Goal: Information Seeking & Learning: Check status

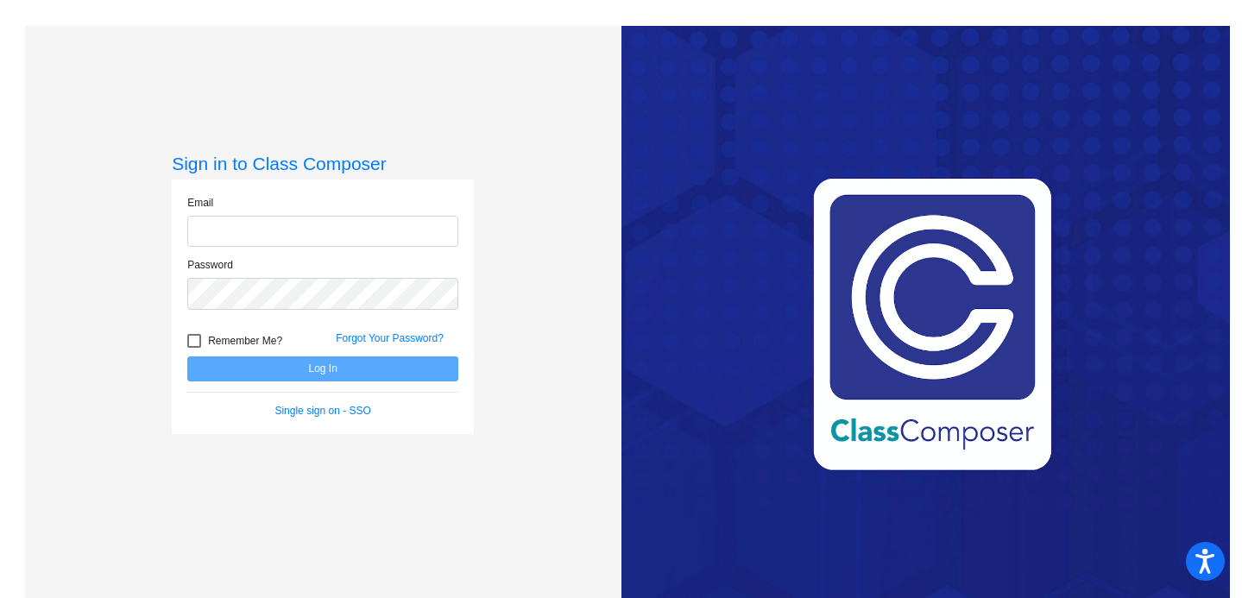
type input "[EMAIL_ADDRESS][DOMAIN_NAME]"
click at [306, 372] on button "Log In" at bounding box center [322, 368] width 271 height 25
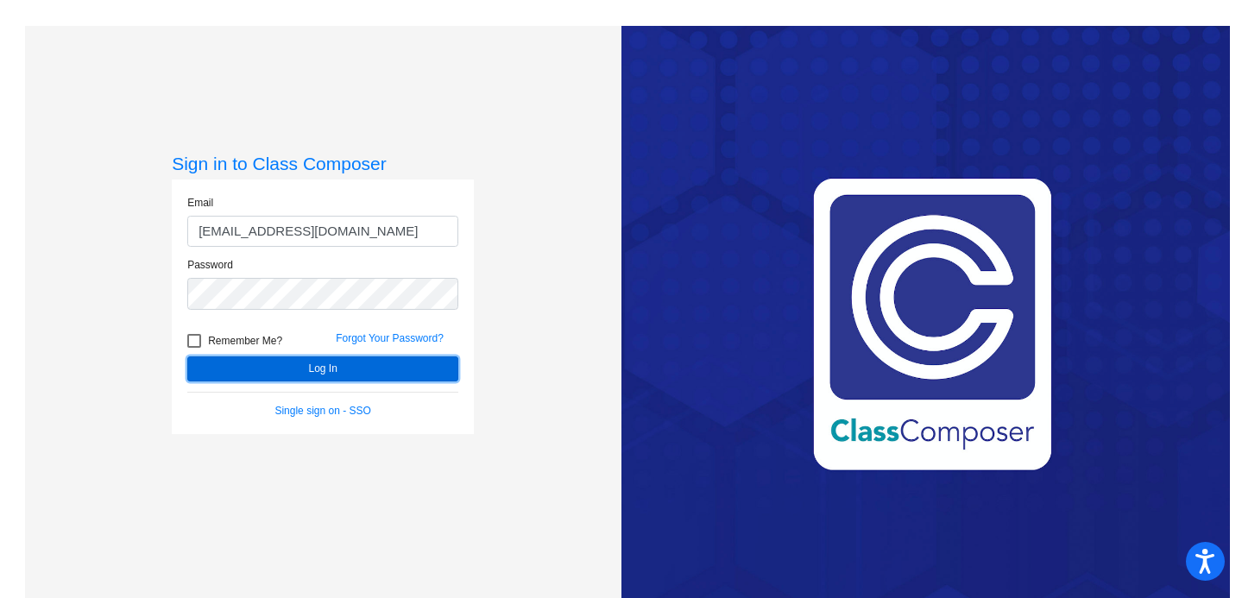
click at [306, 372] on button "Log In" at bounding box center [322, 368] width 271 height 25
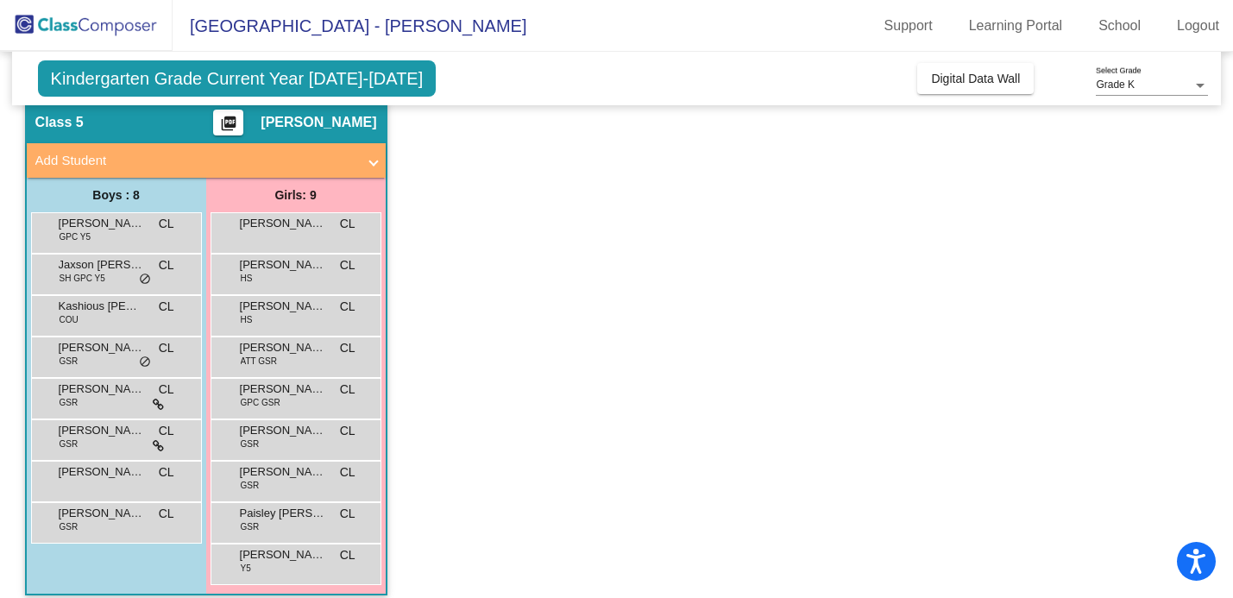
scroll to position [79, 0]
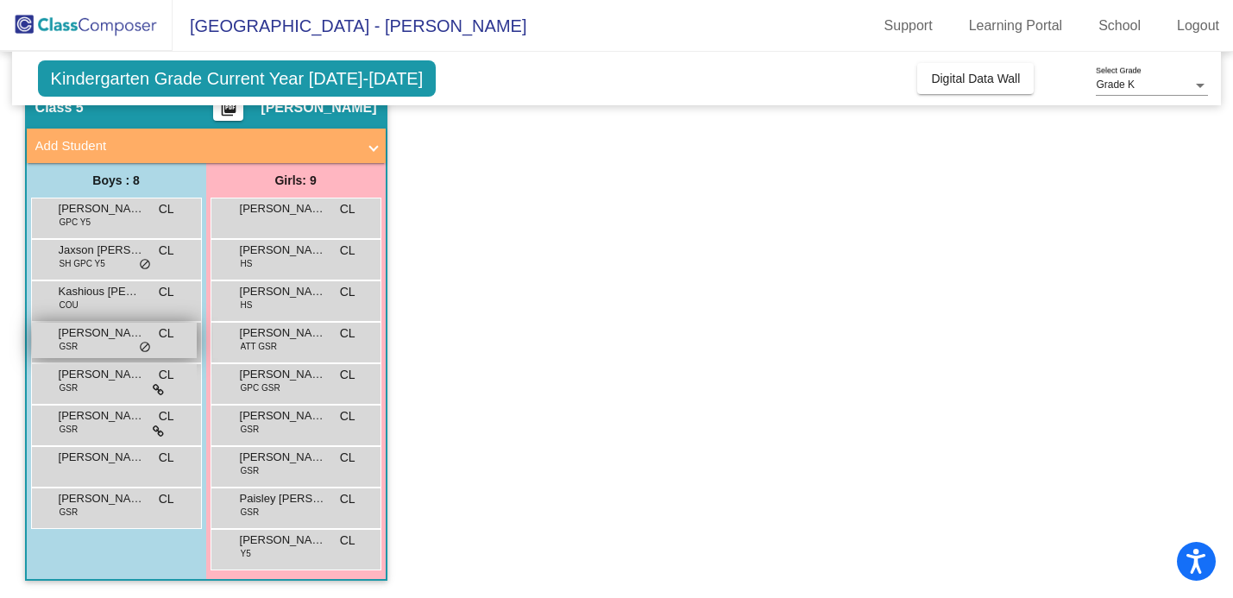
click at [84, 339] on span "[PERSON_NAME]" at bounding box center [102, 333] width 86 height 17
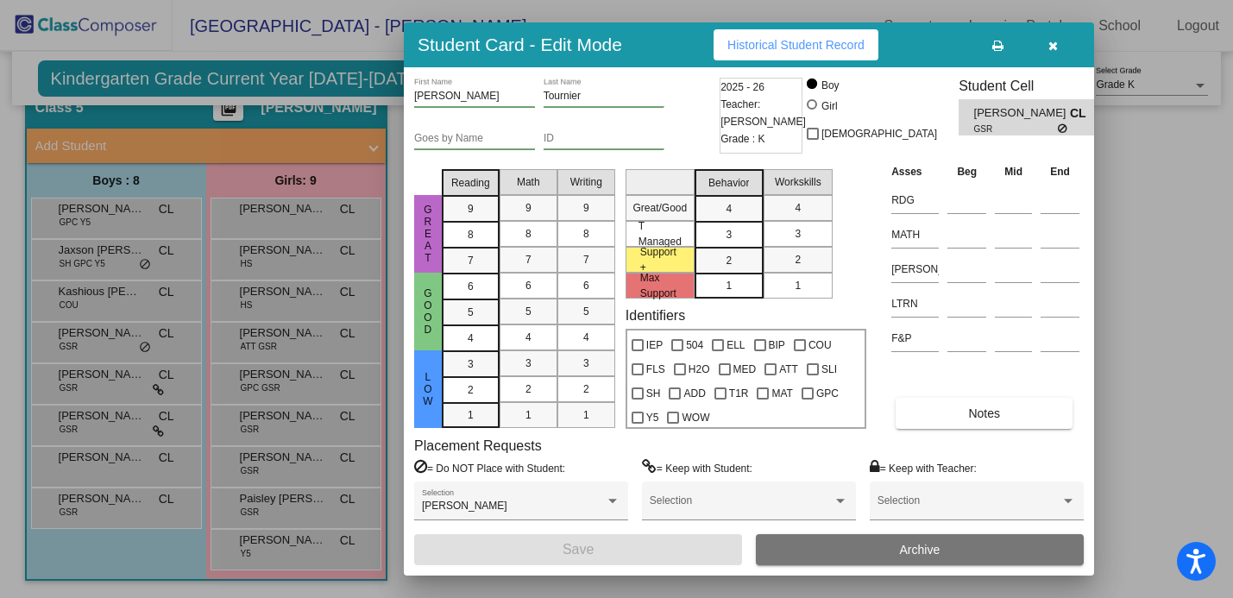
scroll to position [0, 0]
click at [843, 38] on span "Historical Student Record" at bounding box center [796, 45] width 137 height 14
click at [1049, 46] on icon "button" at bounding box center [1053, 46] width 9 height 12
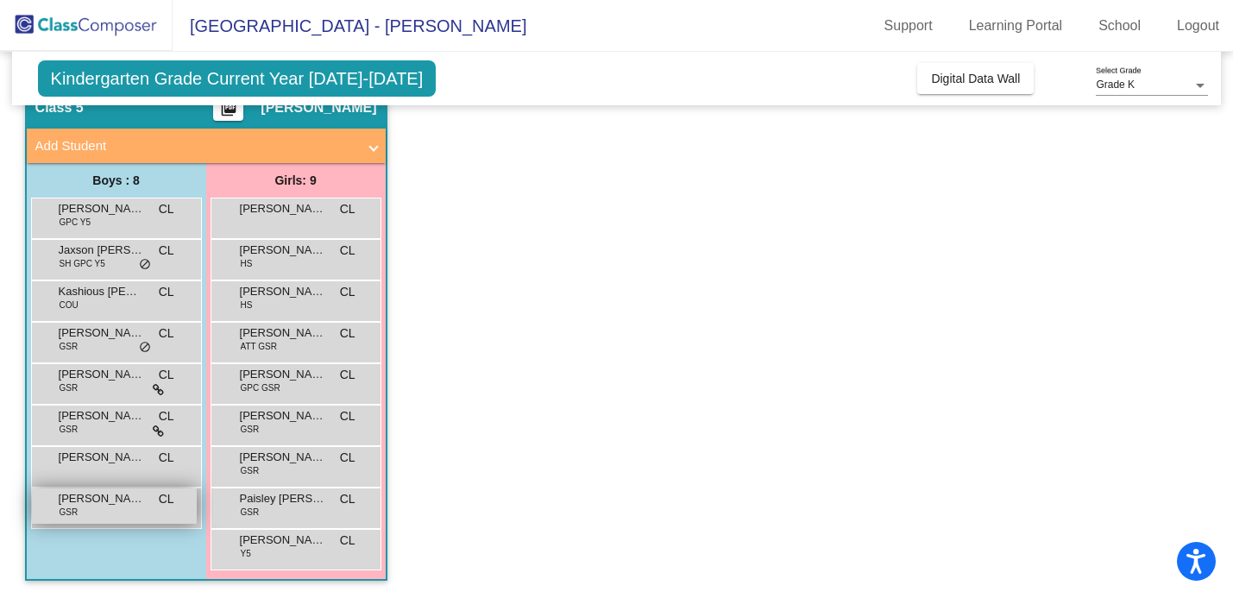
click at [98, 501] on span "[PERSON_NAME]" at bounding box center [102, 498] width 86 height 17
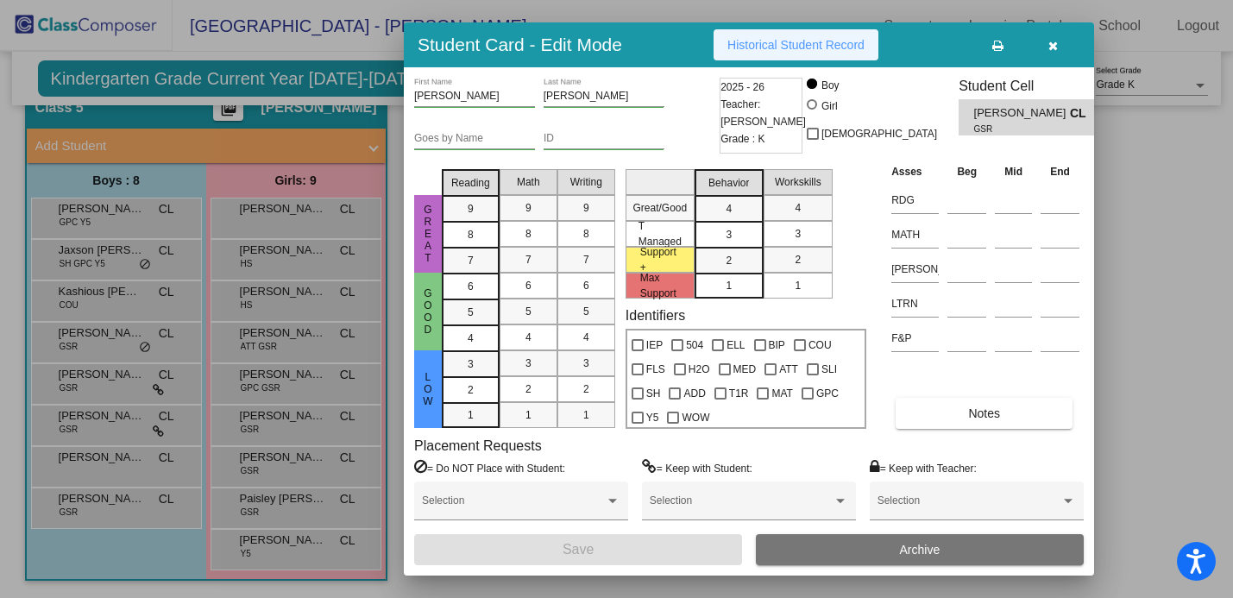
click at [795, 31] on button "Historical Student Record" at bounding box center [796, 44] width 165 height 31
click at [1051, 52] on icon "button" at bounding box center [1053, 46] width 9 height 12
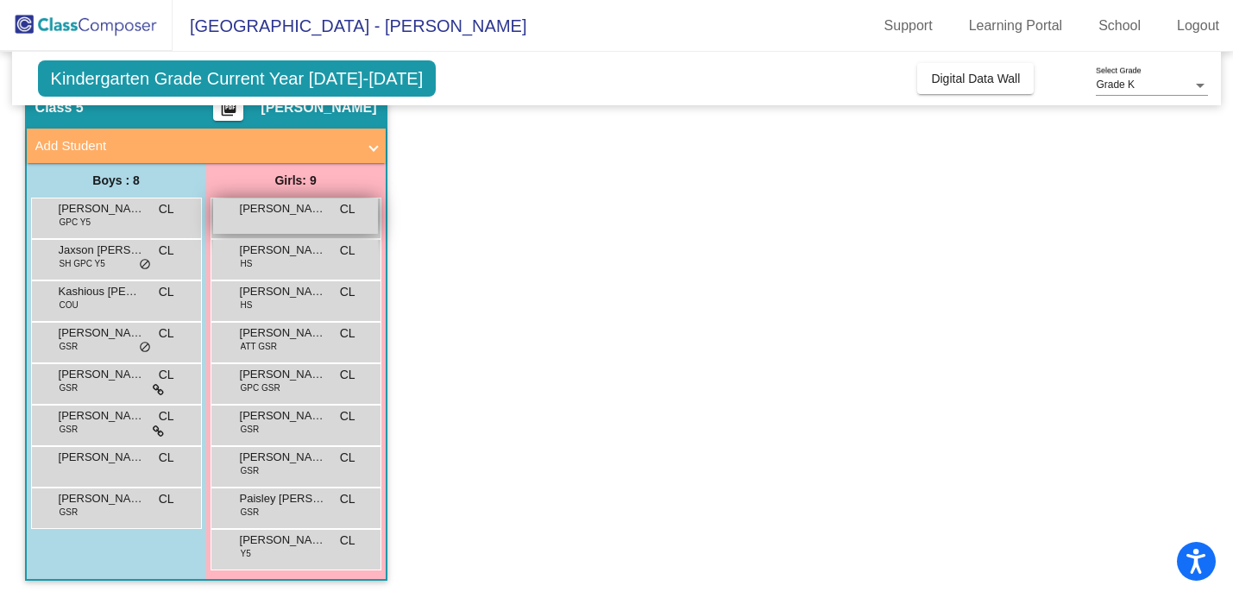
click at [295, 211] on span "[PERSON_NAME]" at bounding box center [283, 208] width 86 height 17
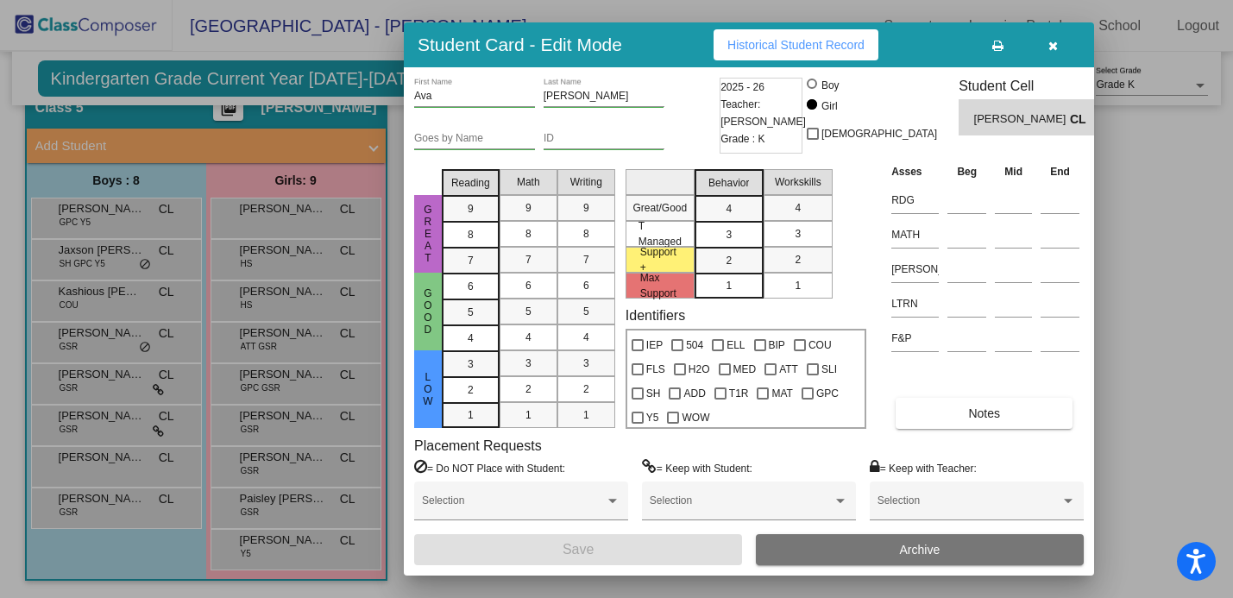
click at [823, 47] on span "Historical Student Record" at bounding box center [796, 45] width 137 height 14
click at [1049, 35] on button "button" at bounding box center [1052, 44] width 55 height 31
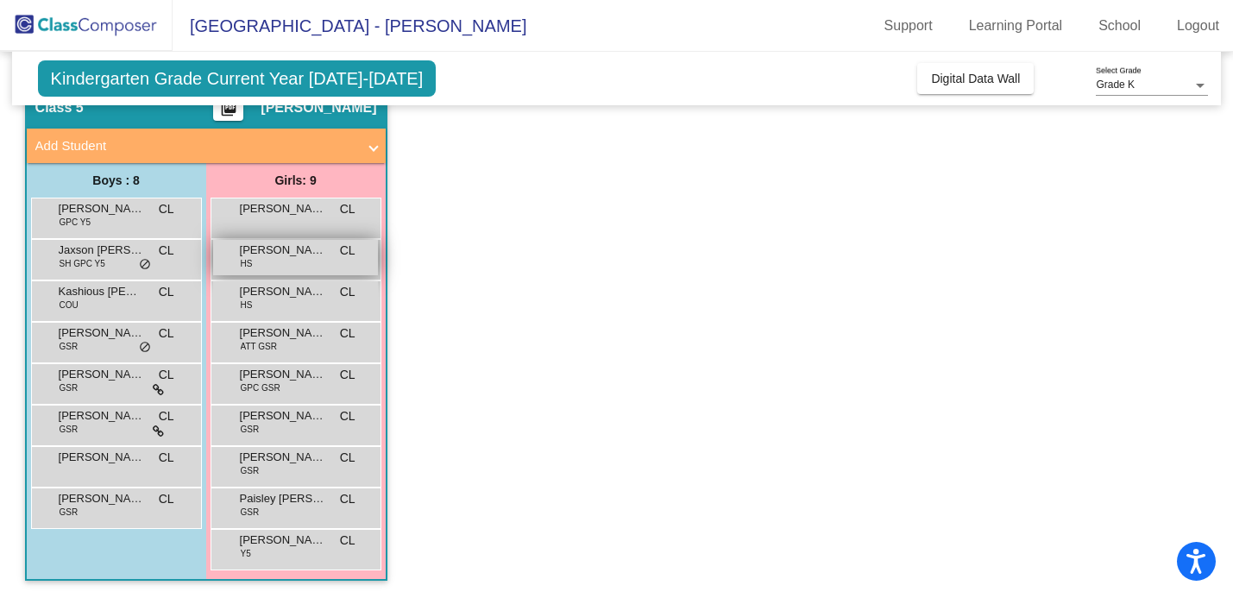
click at [311, 262] on div "[PERSON_NAME] HS CL lock do_not_disturb_alt" at bounding box center [295, 257] width 165 height 35
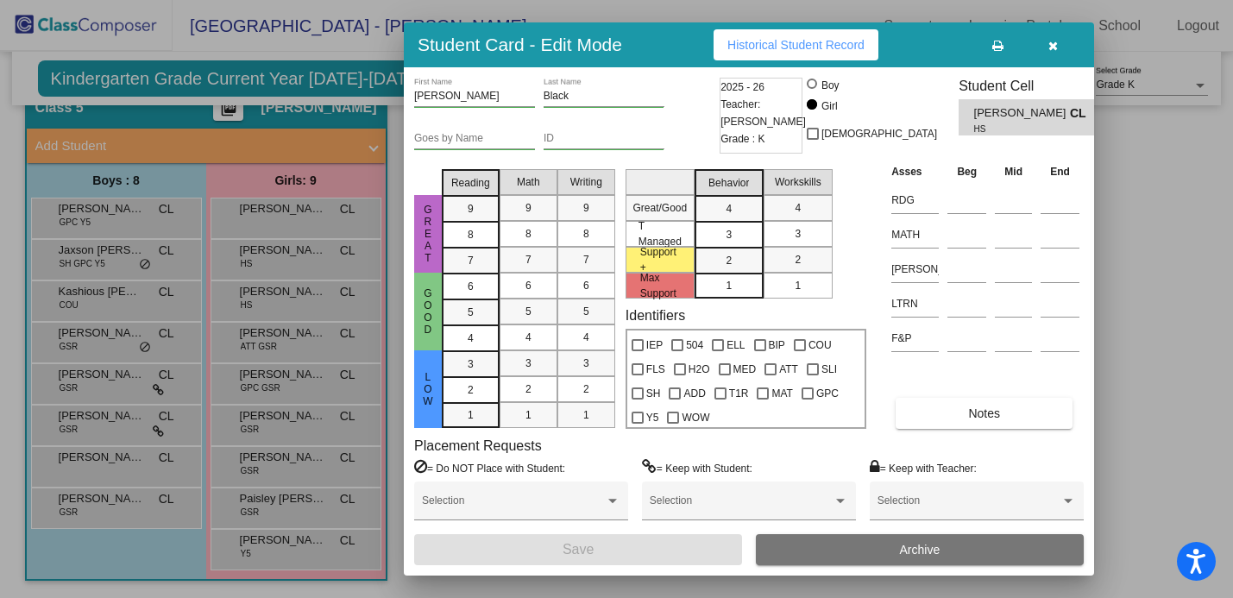
click at [830, 43] on span "Historical Student Record" at bounding box center [796, 45] width 137 height 14
click at [1054, 43] on icon "button" at bounding box center [1053, 46] width 9 height 12
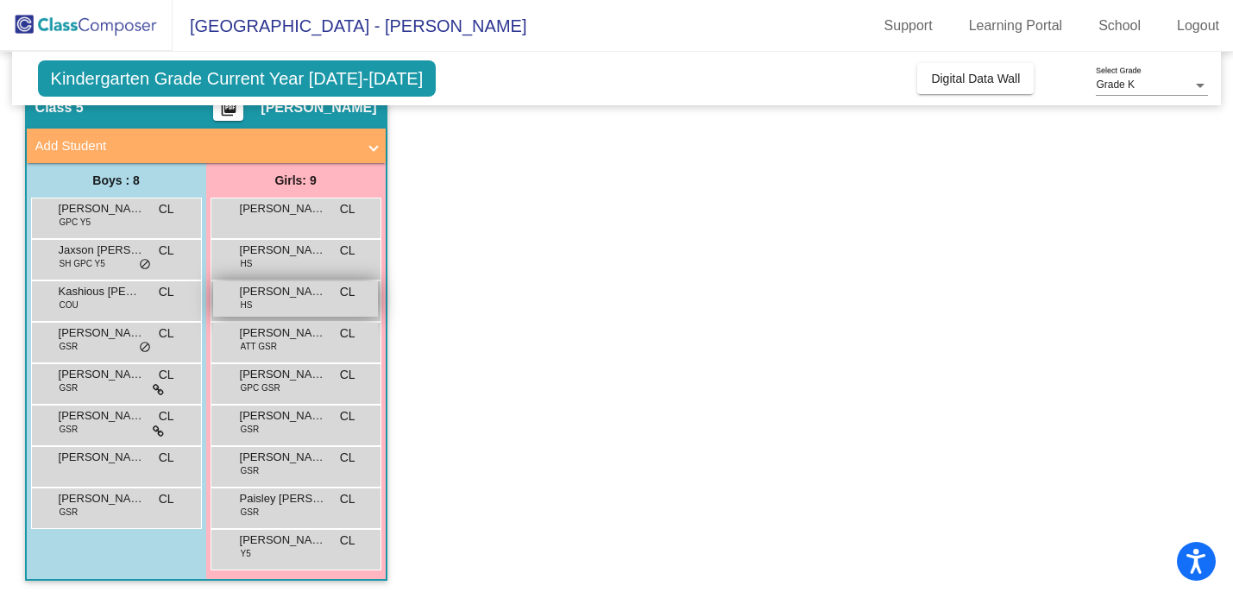
click at [294, 310] on div "[PERSON_NAME] HS CL lock do_not_disturb_alt" at bounding box center [295, 298] width 165 height 35
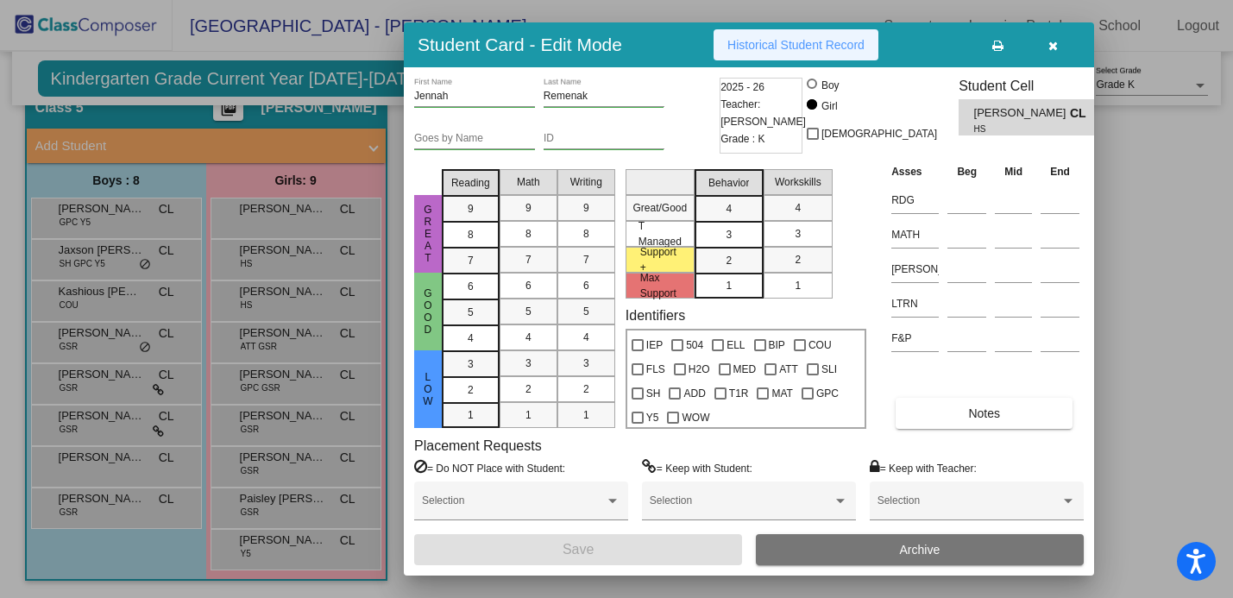
click at [811, 40] on span "Historical Student Record" at bounding box center [796, 45] width 137 height 14
click at [1051, 47] on icon "button" at bounding box center [1053, 46] width 9 height 12
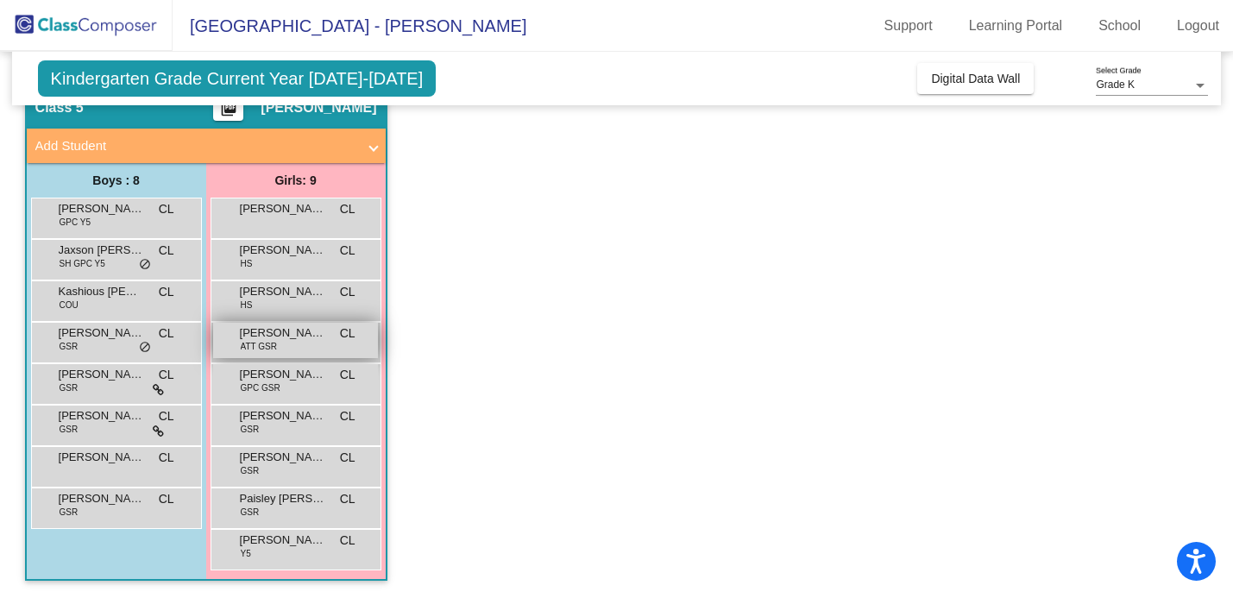
click at [296, 350] on div "[PERSON_NAME] ATT GSR CL lock do_not_disturb_alt" at bounding box center [295, 340] width 165 height 35
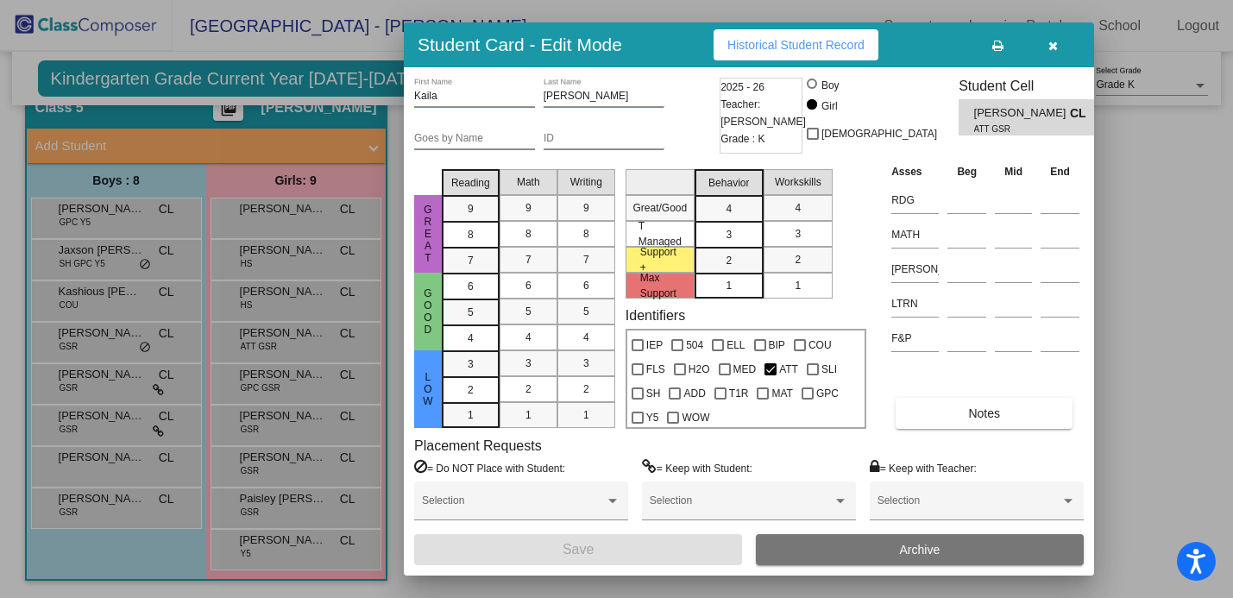
click at [799, 36] on button "Historical Student Record" at bounding box center [796, 44] width 165 height 31
click at [1046, 43] on button "button" at bounding box center [1052, 44] width 55 height 31
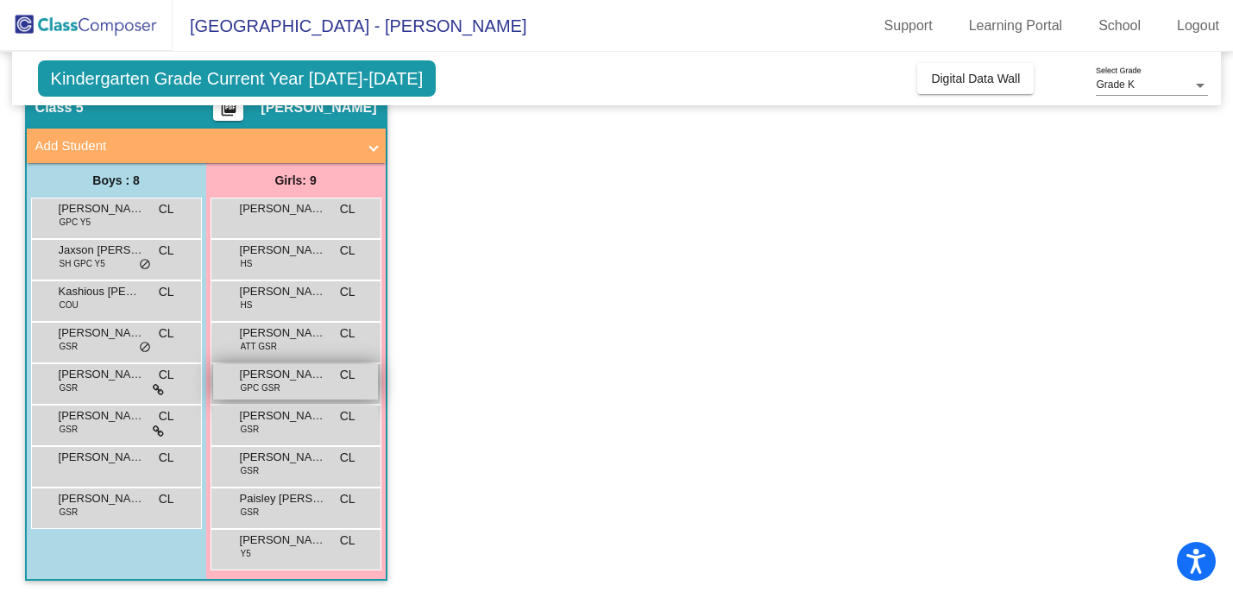
click at [293, 389] on div "[PERSON_NAME] GPC GSR CL lock do_not_disturb_alt" at bounding box center [295, 381] width 165 height 35
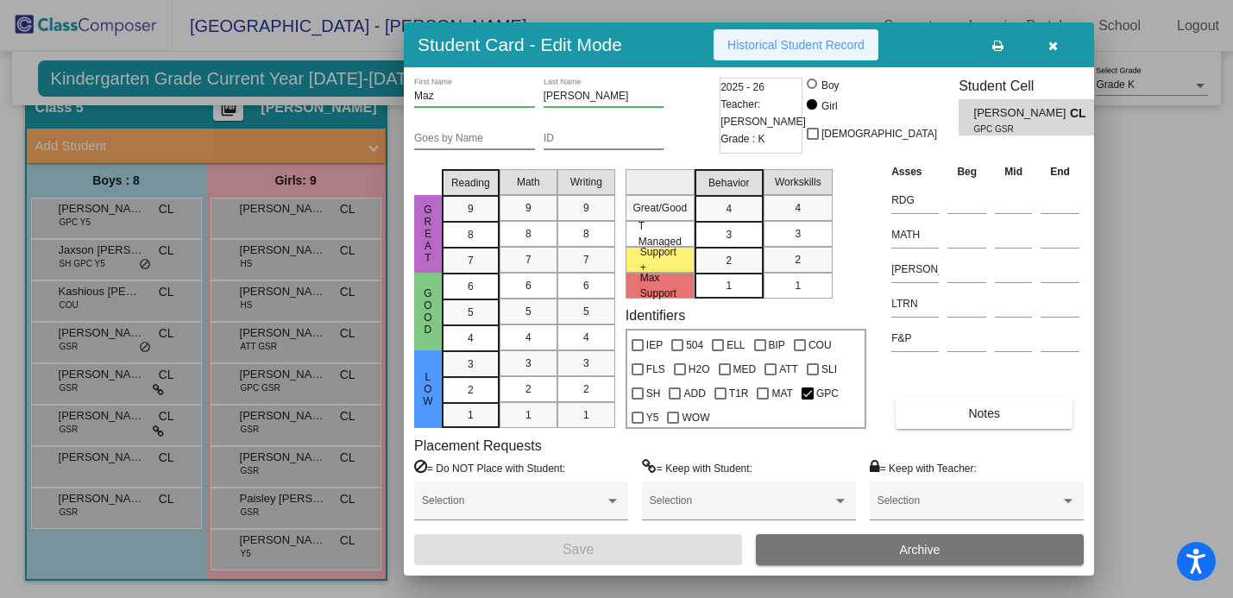
click at [840, 52] on button "Historical Student Record" at bounding box center [796, 44] width 165 height 31
click at [1053, 47] on icon "button" at bounding box center [1053, 46] width 9 height 12
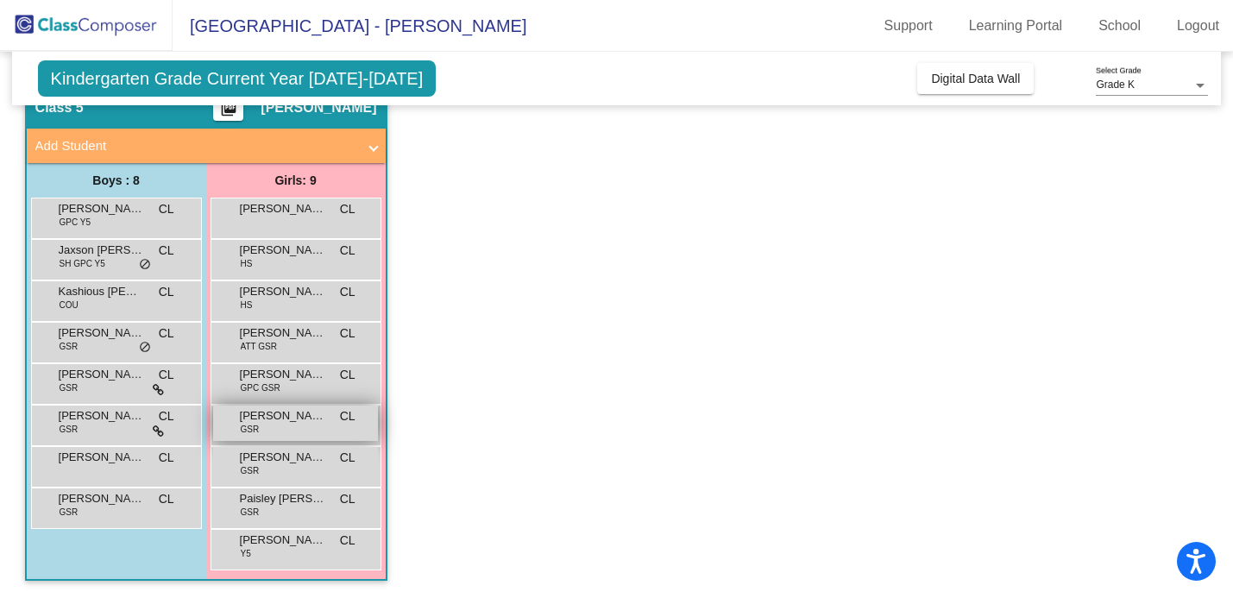
click at [293, 425] on div "[PERSON_NAME] GSR CL lock do_not_disturb_alt" at bounding box center [295, 423] width 165 height 35
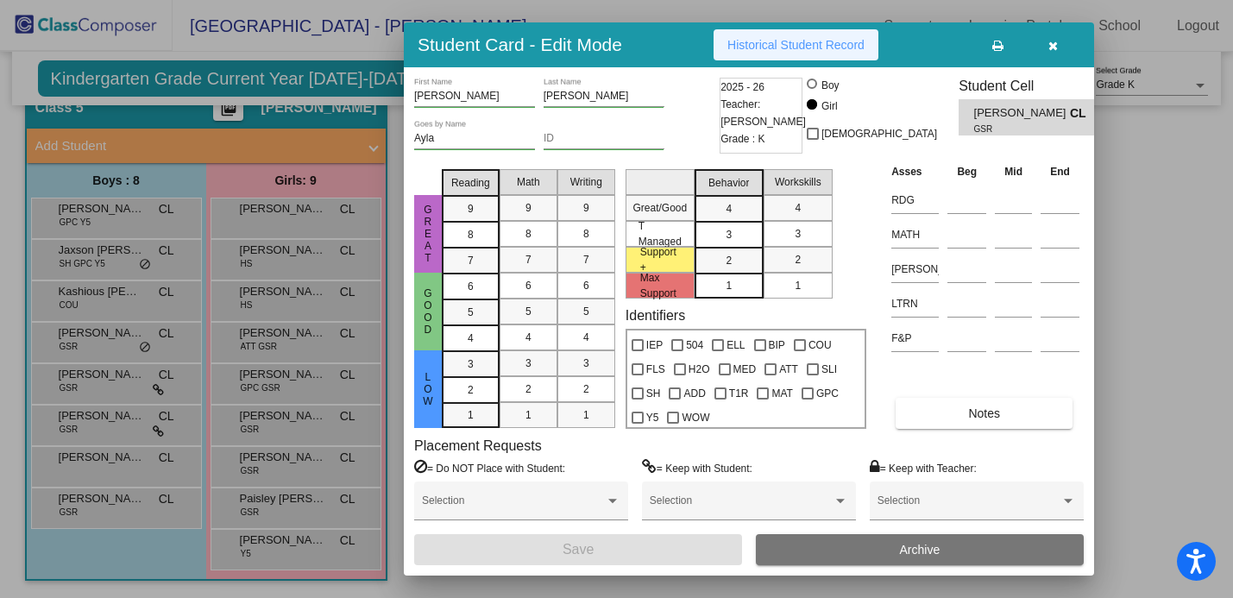
click at [795, 57] on button "Historical Student Record" at bounding box center [796, 44] width 165 height 31
click at [1050, 45] on icon "button" at bounding box center [1053, 46] width 9 height 12
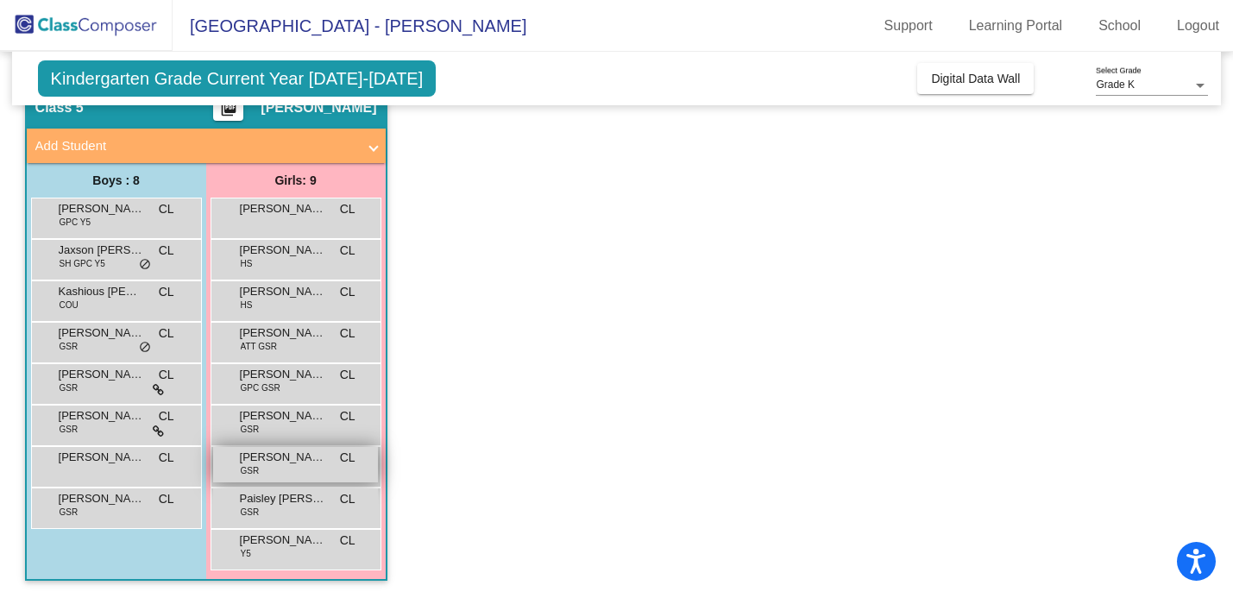
click at [292, 463] on span "[PERSON_NAME]" at bounding box center [283, 457] width 86 height 17
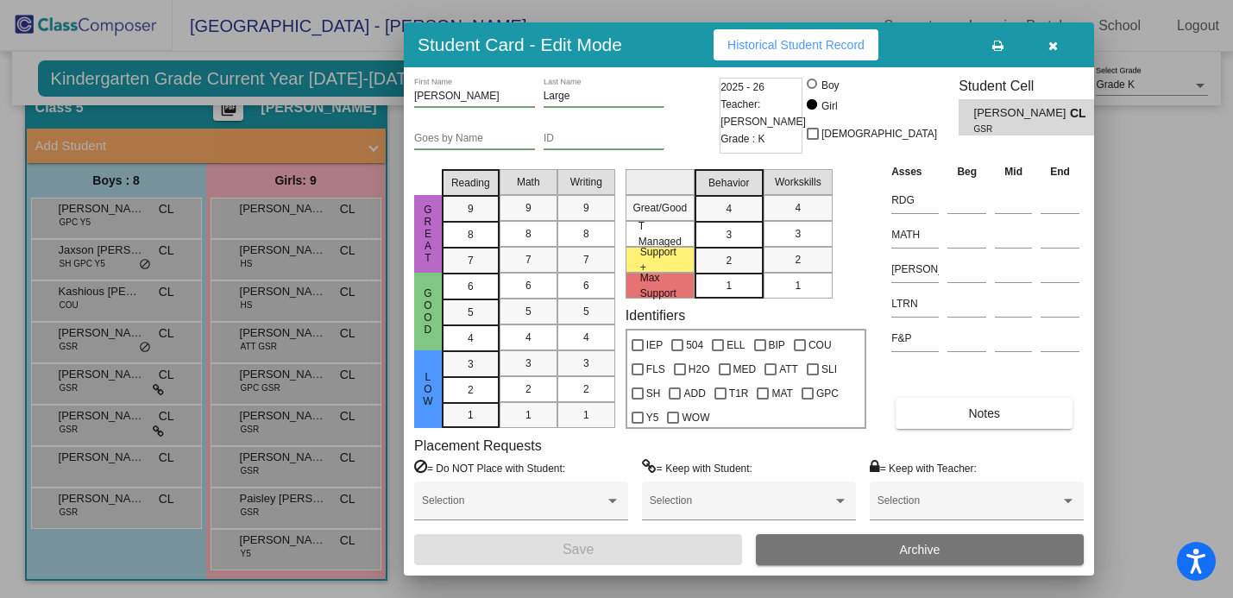
click at [817, 62] on div "Student Card - Edit Mode Historical Student Record" at bounding box center [749, 44] width 690 height 45
click at [828, 44] on span "Historical Student Record" at bounding box center [796, 45] width 137 height 14
click at [1054, 47] on icon "button" at bounding box center [1053, 46] width 9 height 12
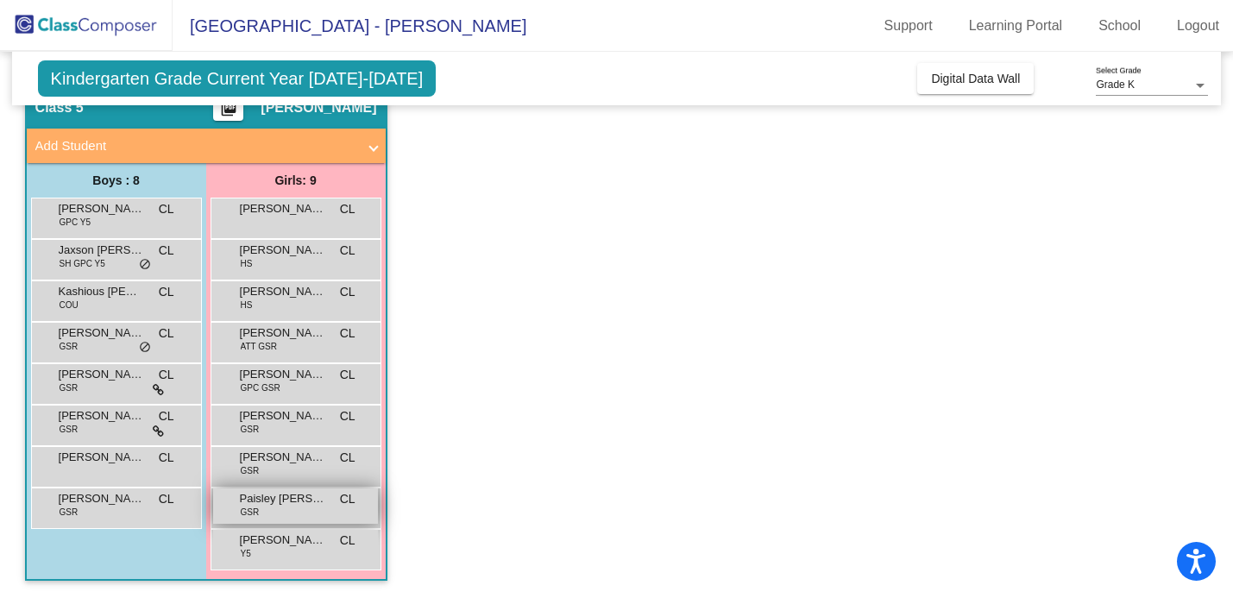
click at [274, 508] on div "Paisley [PERSON_NAME] GSR CL lock do_not_disturb_alt" at bounding box center [295, 506] width 165 height 35
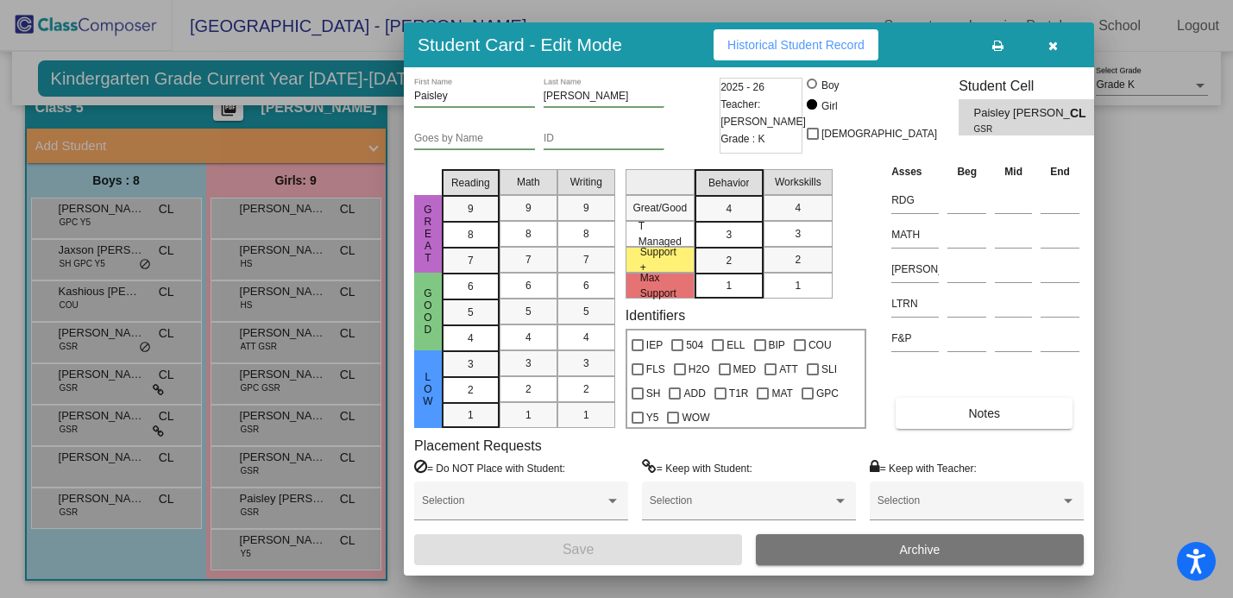
click at [780, 38] on span "Historical Student Record" at bounding box center [796, 45] width 137 height 14
click at [1059, 43] on button "button" at bounding box center [1052, 44] width 55 height 31
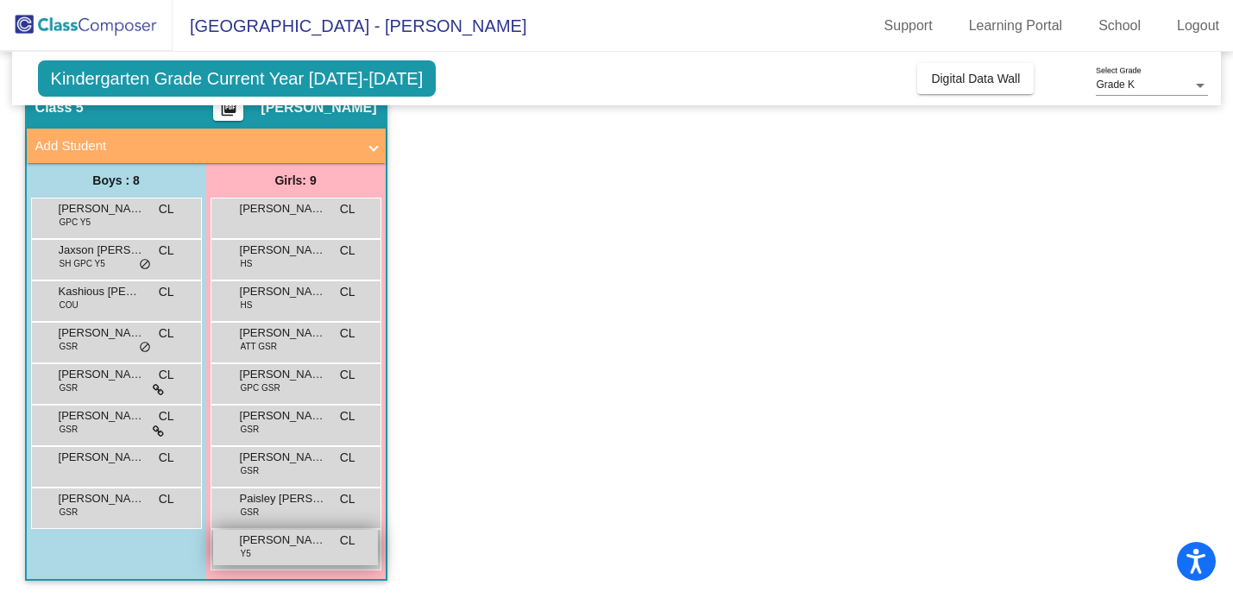
click at [286, 553] on div "[PERSON_NAME] Y5 CL lock do_not_disturb_alt" at bounding box center [295, 547] width 165 height 35
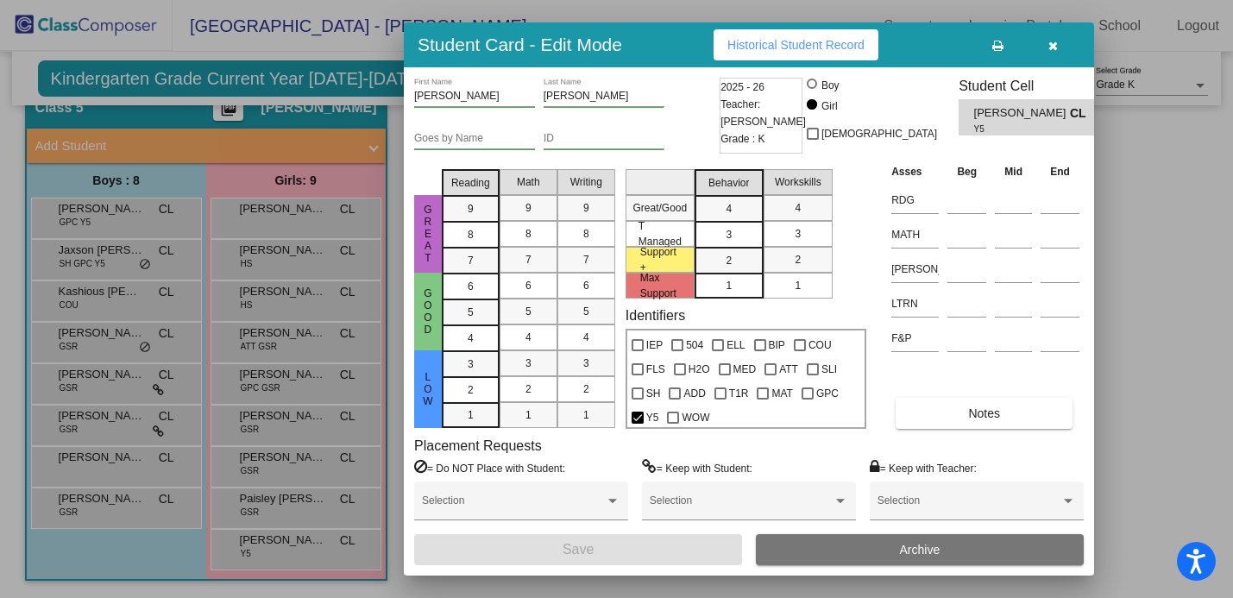
click at [1057, 46] on icon "button" at bounding box center [1053, 46] width 9 height 12
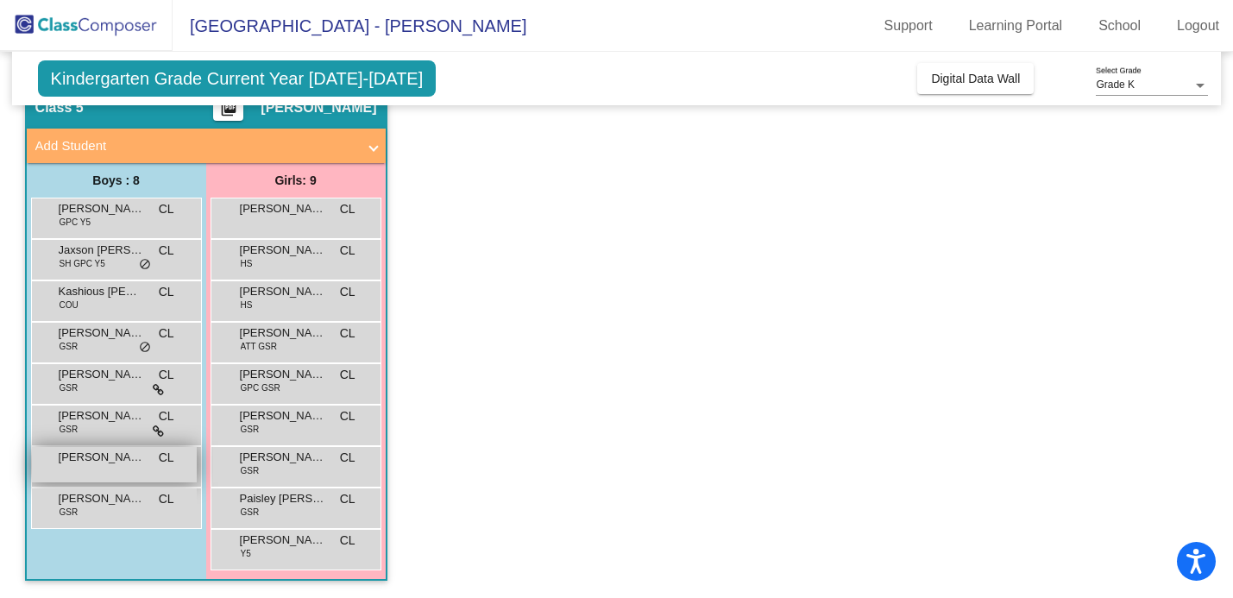
click at [63, 476] on div "[PERSON_NAME] [PERSON_NAME] lock do_not_disturb_alt" at bounding box center [114, 464] width 165 height 35
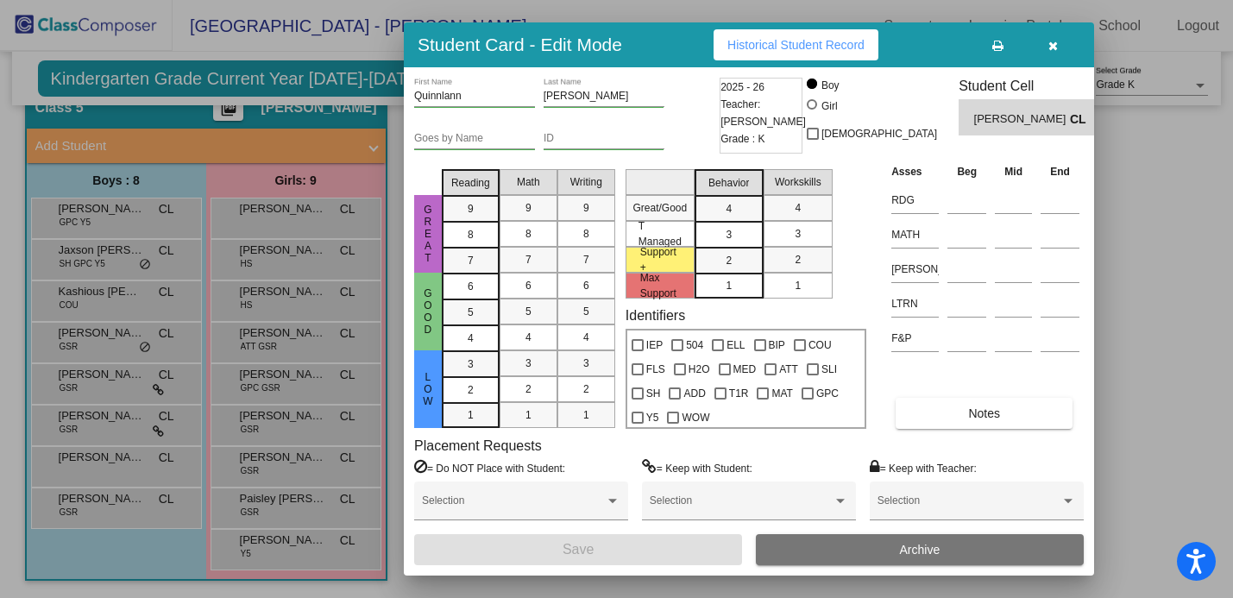
click at [811, 40] on span "Historical Student Record" at bounding box center [796, 45] width 137 height 14
click at [1052, 65] on div "Student Card - Edit Mode Historical Student Record" at bounding box center [749, 44] width 690 height 45
click at [1052, 45] on icon "button" at bounding box center [1053, 46] width 9 height 12
